Goal: Transaction & Acquisition: Book appointment/travel/reservation

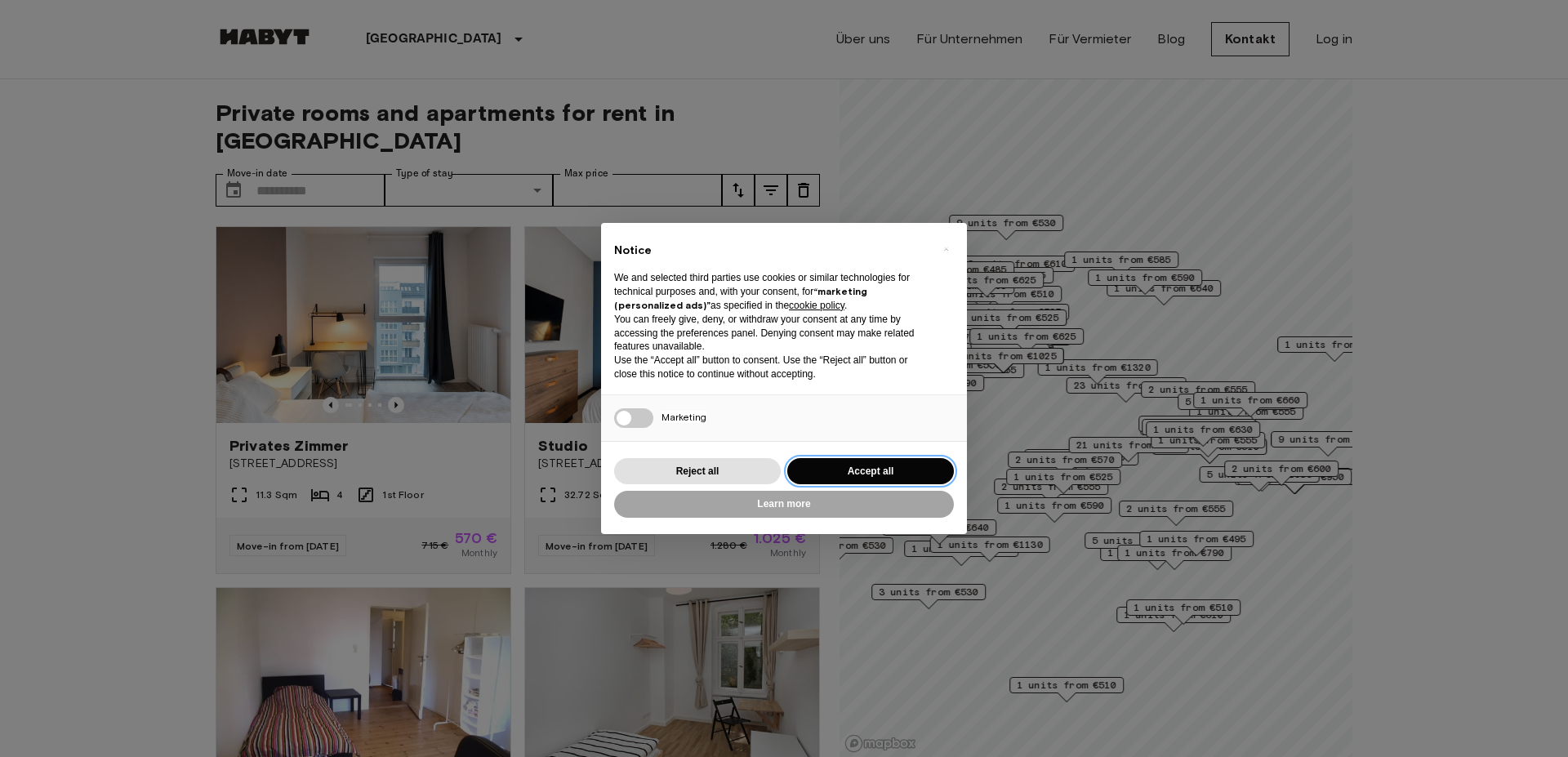
click at [845, 474] on button "Accept all" at bounding box center [870, 471] width 166 height 27
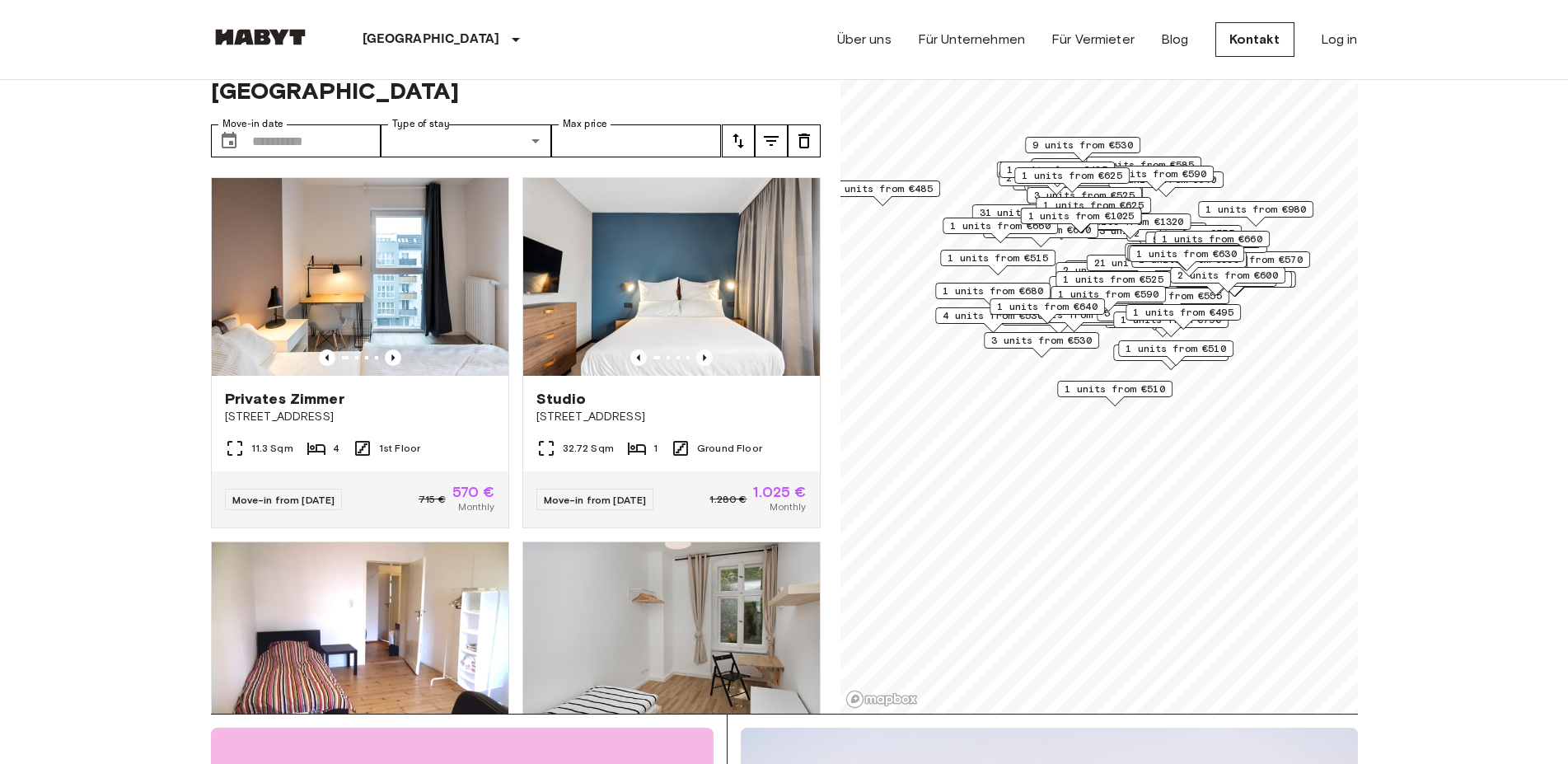
scroll to position [84, 0]
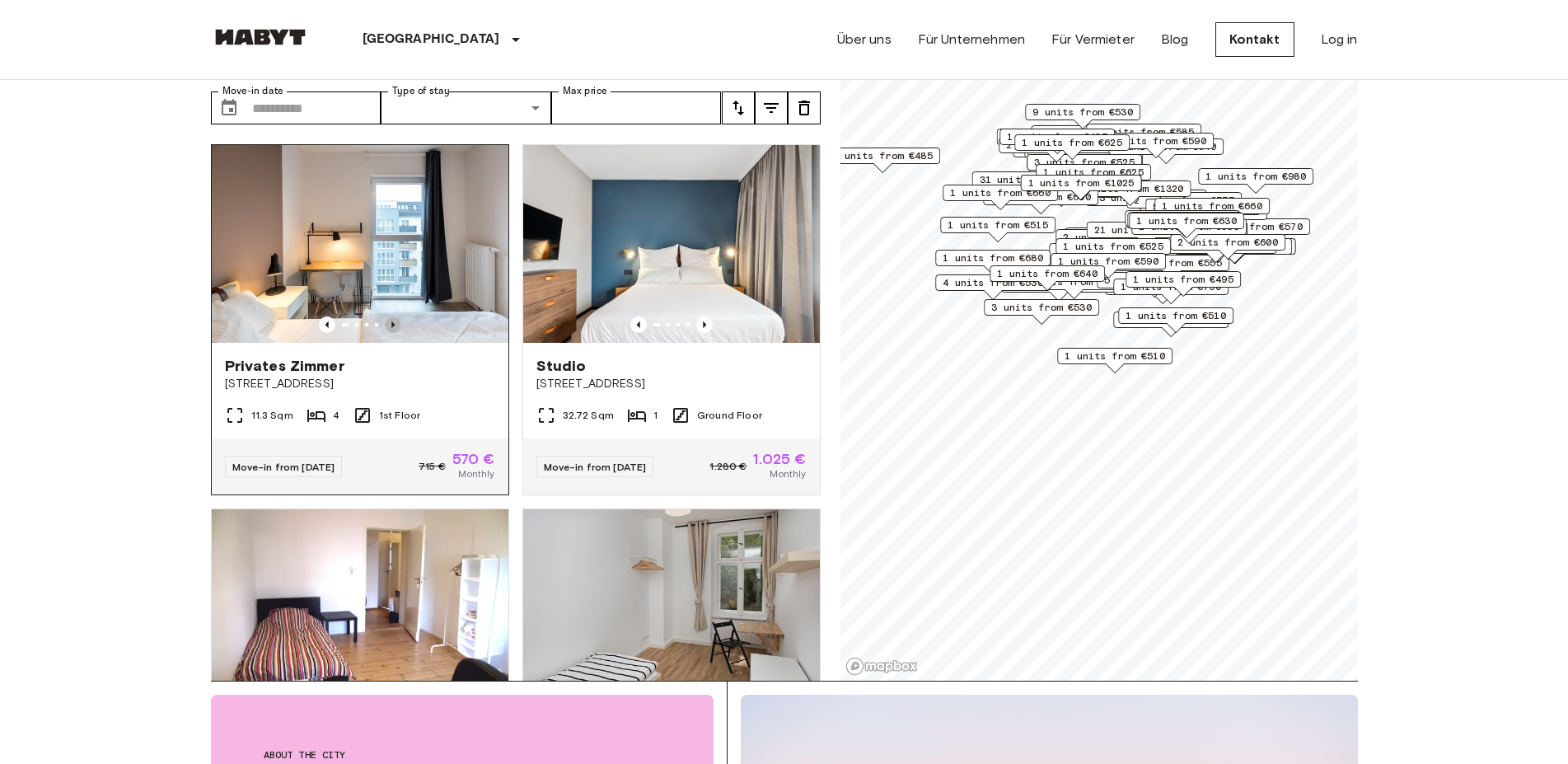
click at [391, 317] on icon "Previous image" at bounding box center [392, 324] width 16 height 16
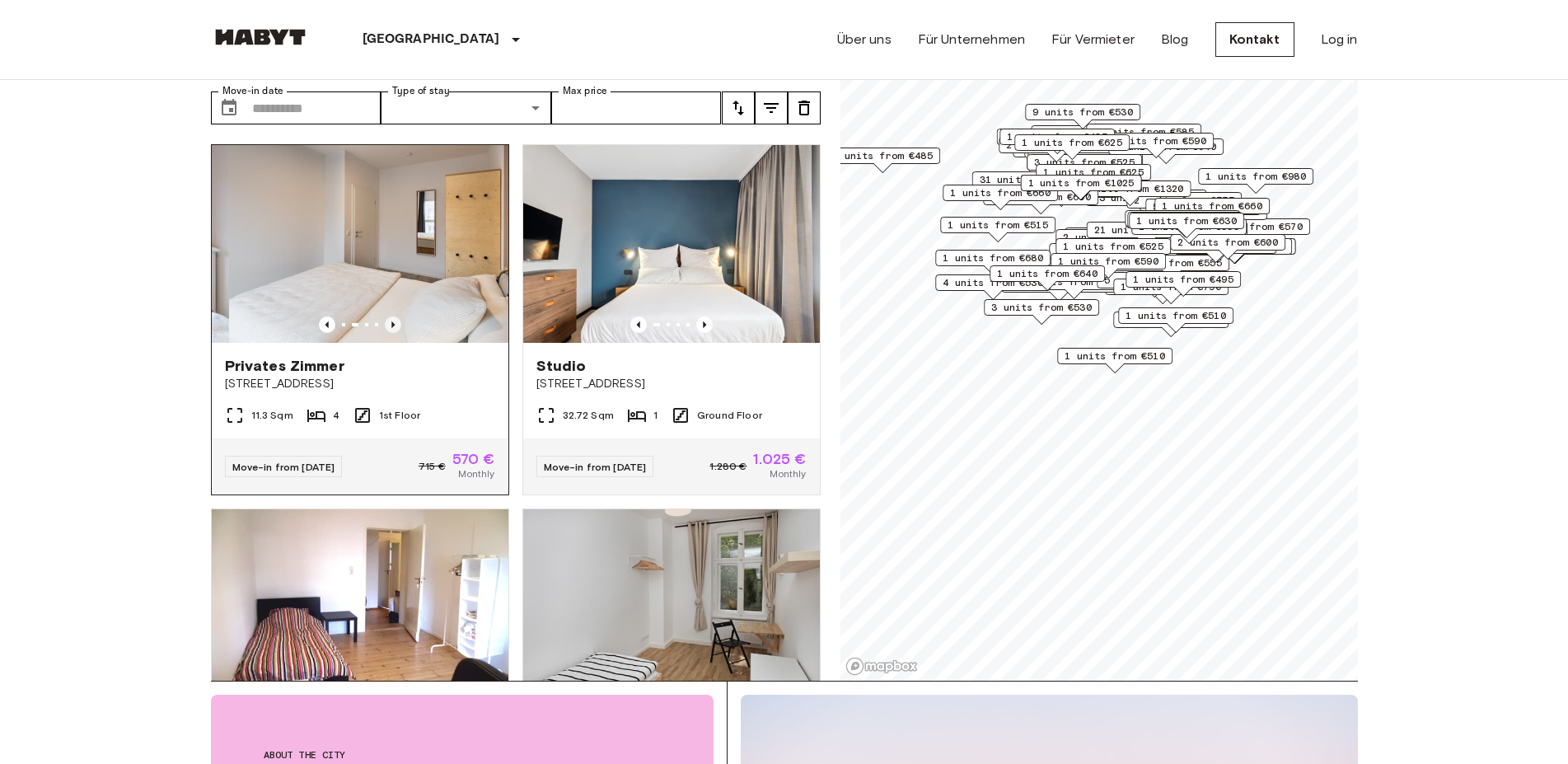
click at [391, 317] on icon "Previous image" at bounding box center [392, 324] width 16 height 16
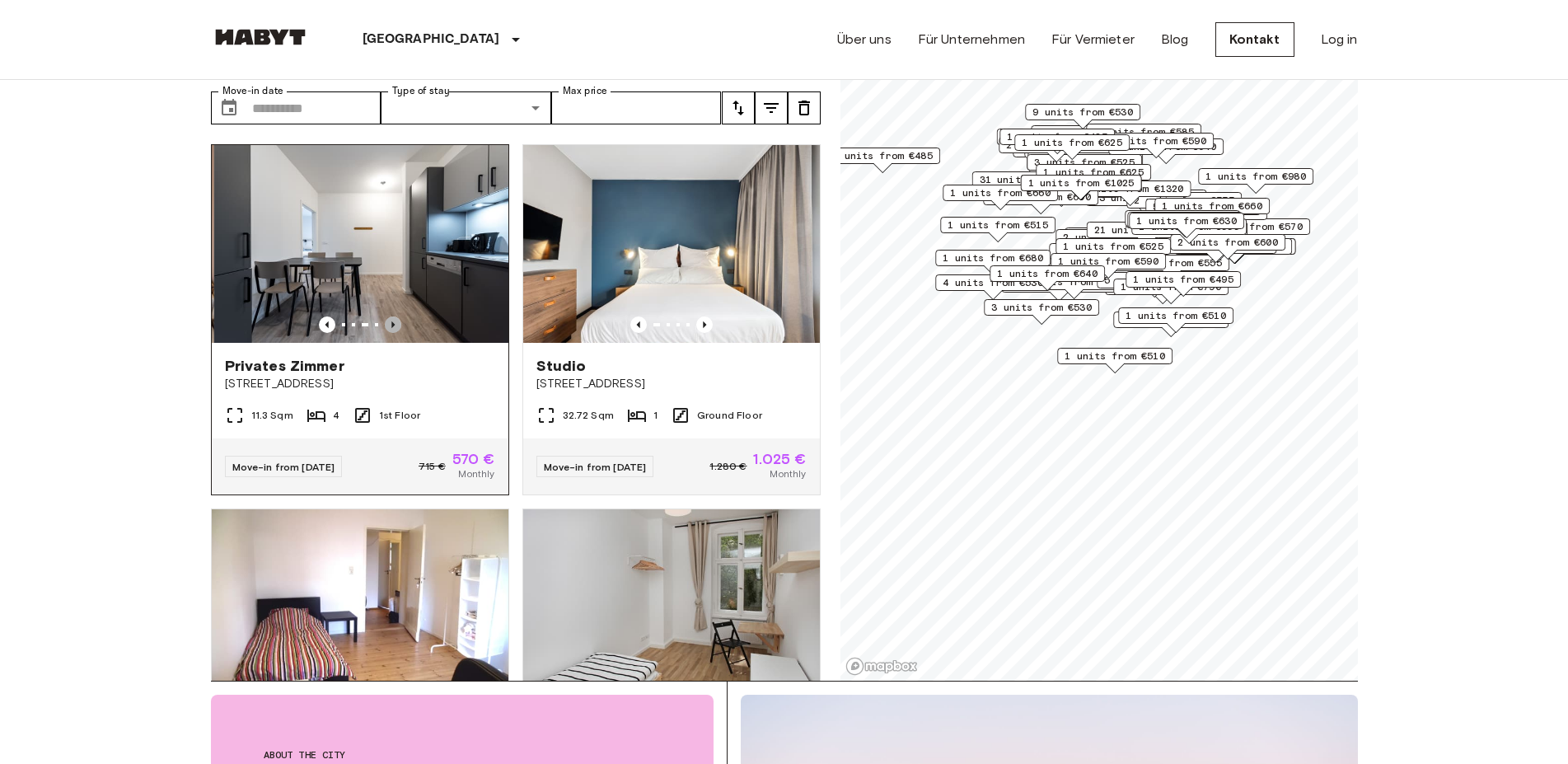
click at [391, 317] on icon "Previous image" at bounding box center [392, 324] width 16 height 16
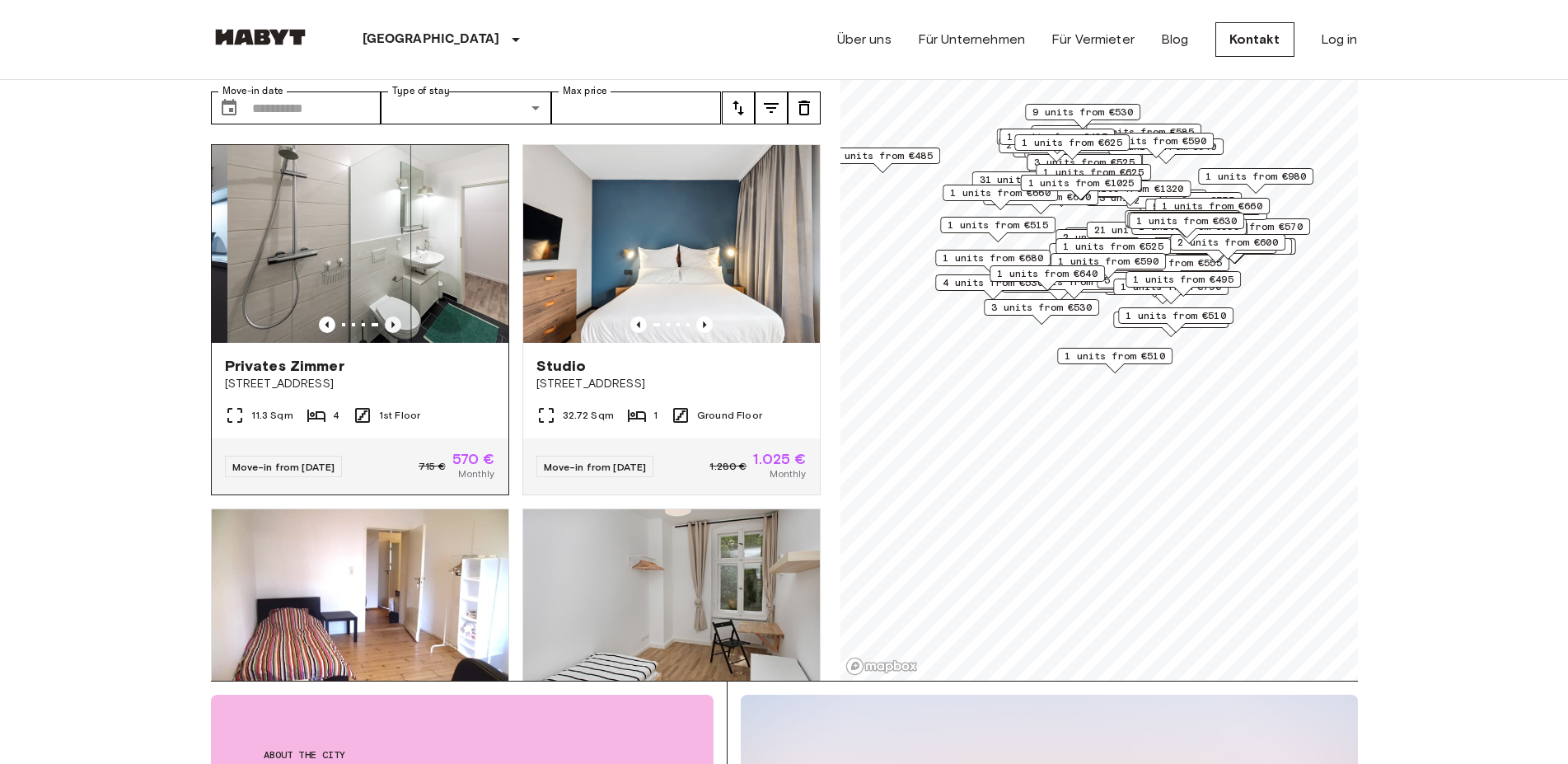
click at [391, 317] on icon "Previous image" at bounding box center [392, 324] width 16 height 16
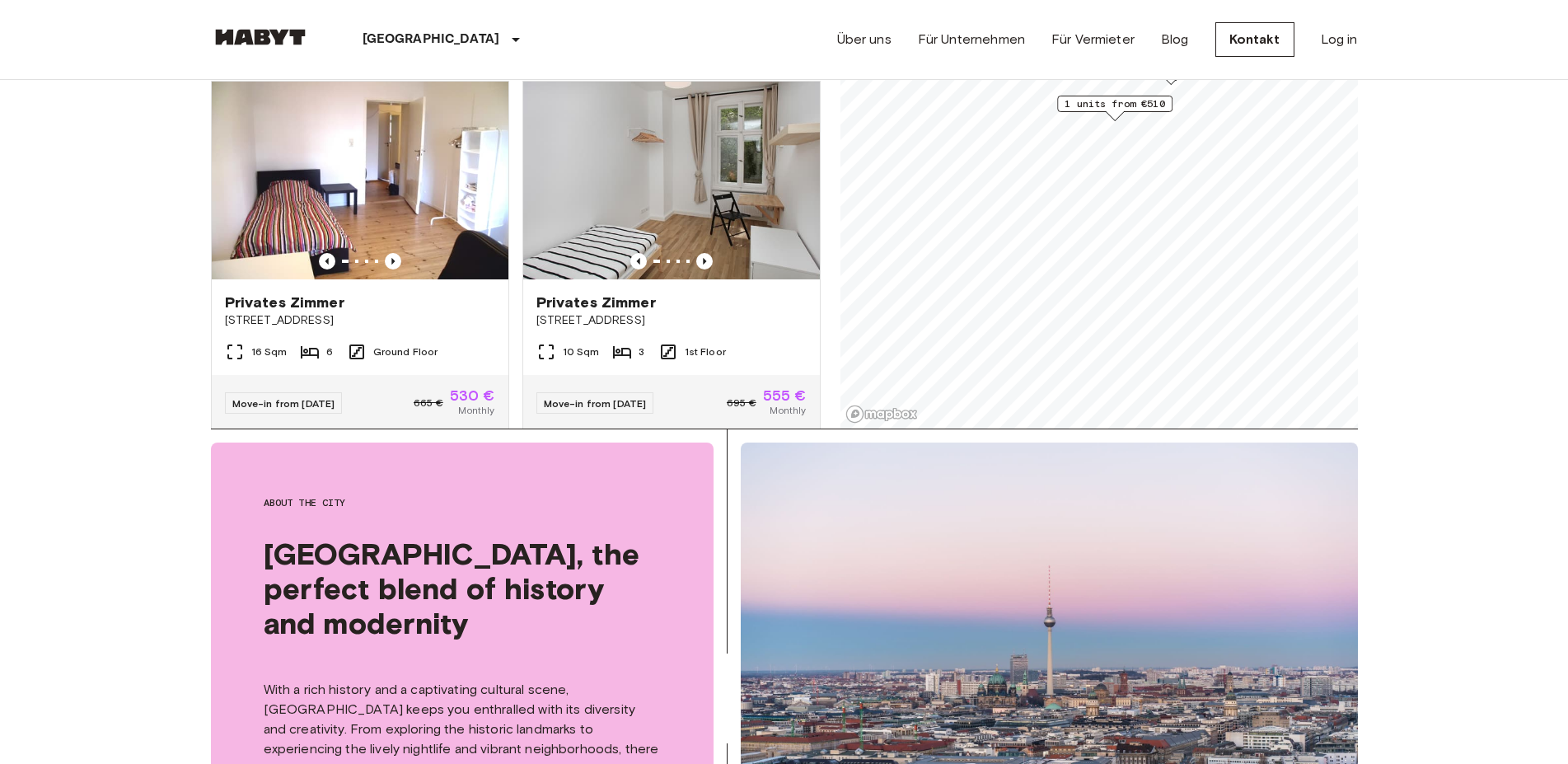
scroll to position [188, 0]
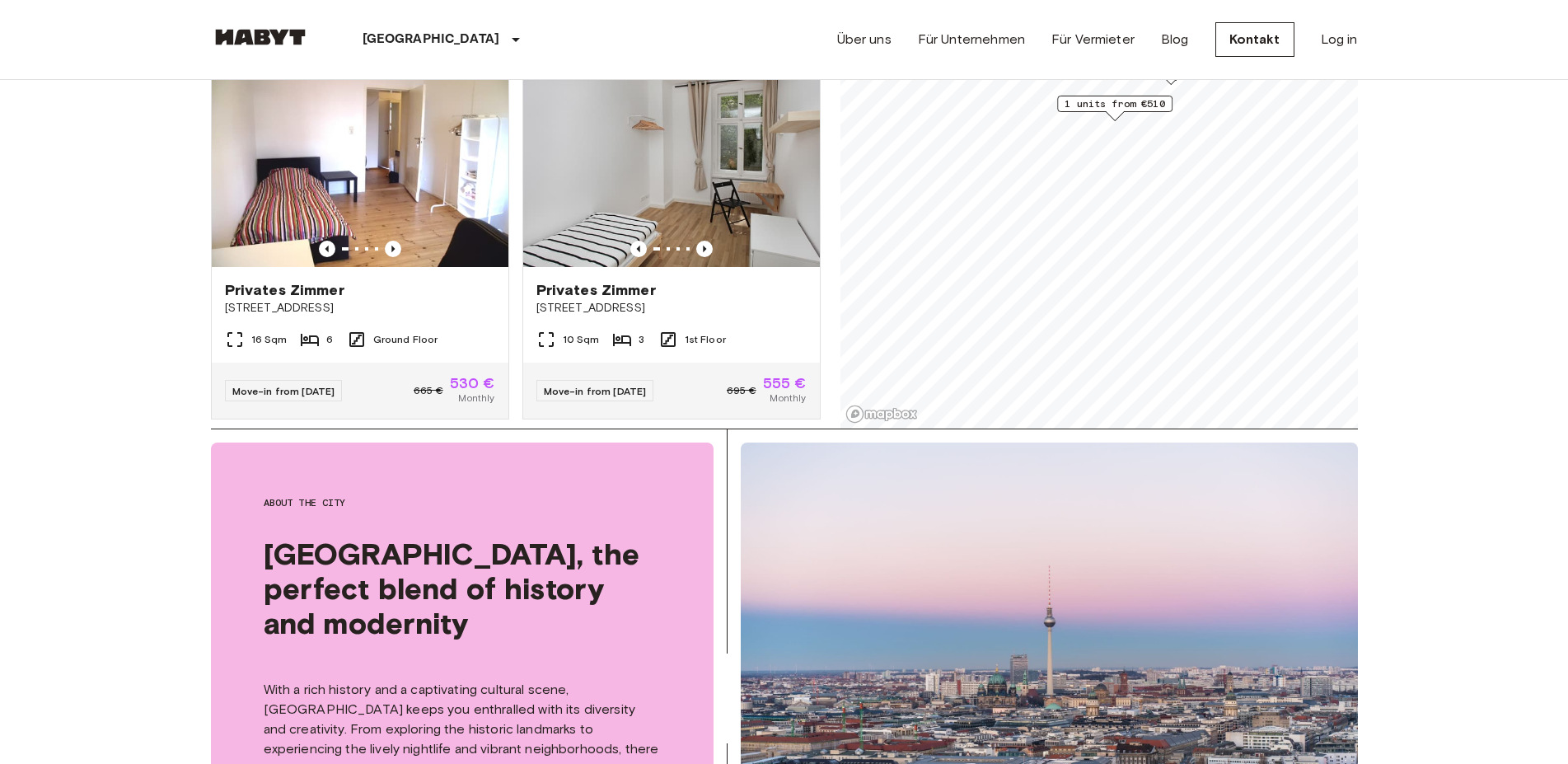
click at [821, 410] on div "Private rooms and apartments for rent in [GEOGRAPHIC_DATA] Move-in date ​ Move-…" at bounding box center [784, 86] width 1147 height 685
click at [822, 406] on div "Private rooms and apartments for rent in [GEOGRAPHIC_DATA] Move-in date ​ Move-…" at bounding box center [784, 86] width 1147 height 685
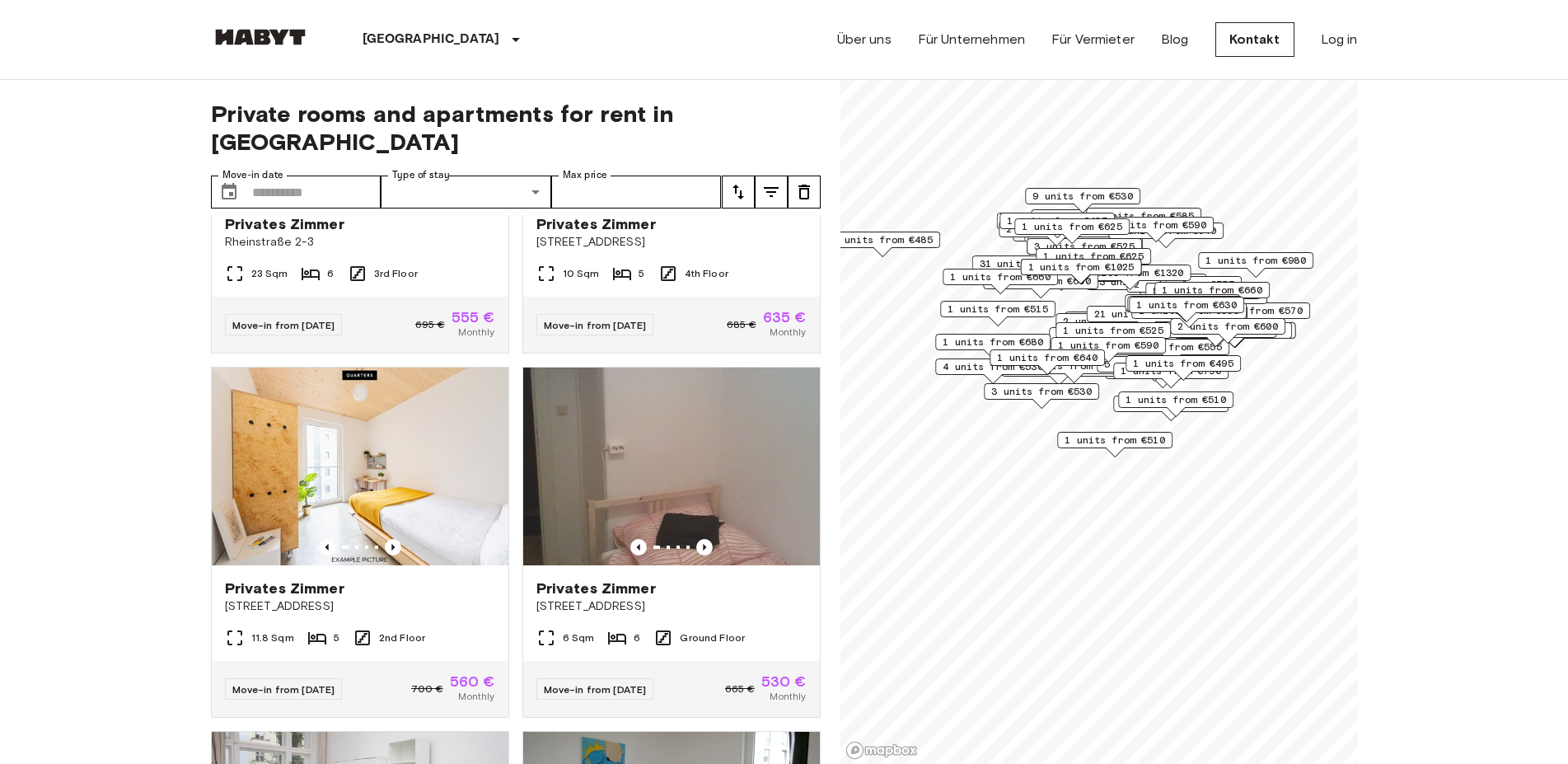
scroll to position [1757, 0]
